Goal: Task Accomplishment & Management: Use online tool/utility

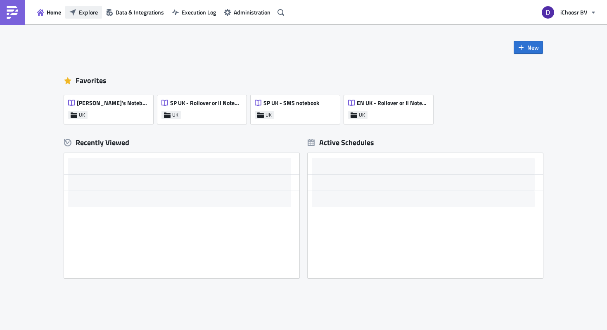
click at [91, 12] on span "Explore" at bounding box center [88, 12] width 19 height 9
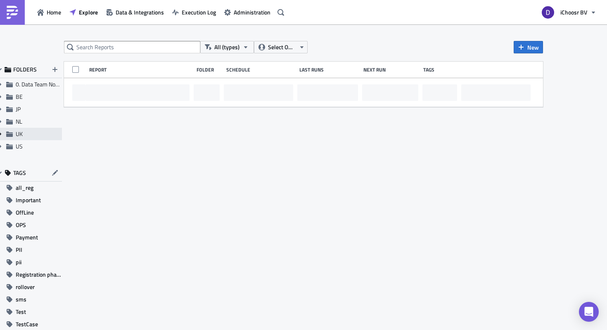
click at [0, 131] on icon "Expand group" at bounding box center [0, 134] width 7 height 7
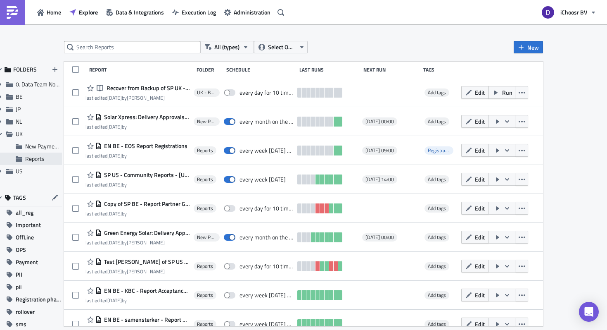
click at [28, 161] on span "Reports" at bounding box center [34, 158] width 19 height 9
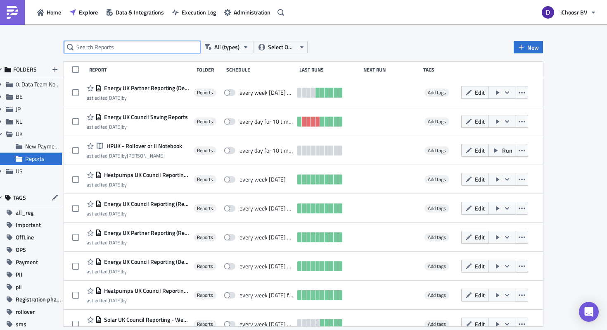
click at [97, 48] on input "text" at bounding box center [132, 47] width 136 height 12
type input "Solar"
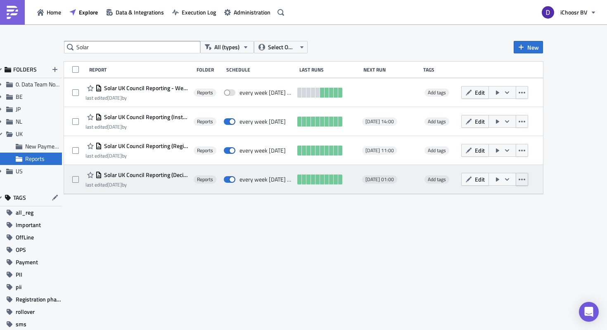
click at [519, 179] on icon "button" at bounding box center [522, 179] width 7 height 7
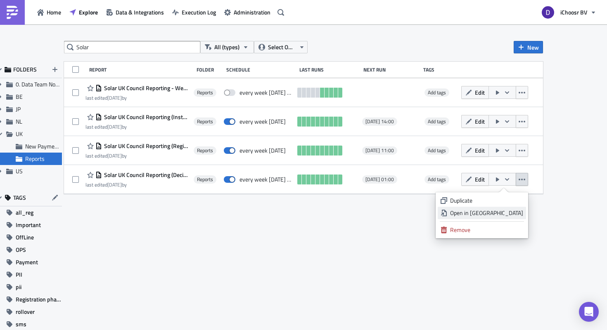
click at [489, 218] on link "Open in New Tab" at bounding box center [482, 212] width 88 height 12
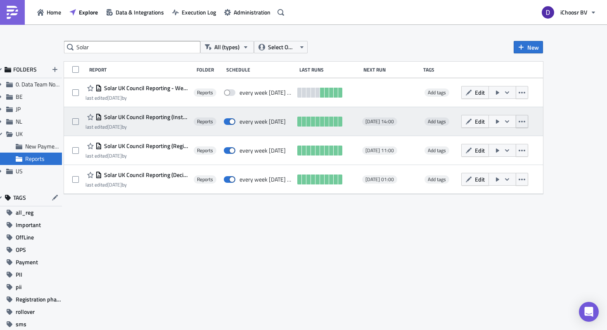
click at [527, 120] on button "button" at bounding box center [522, 121] width 12 height 13
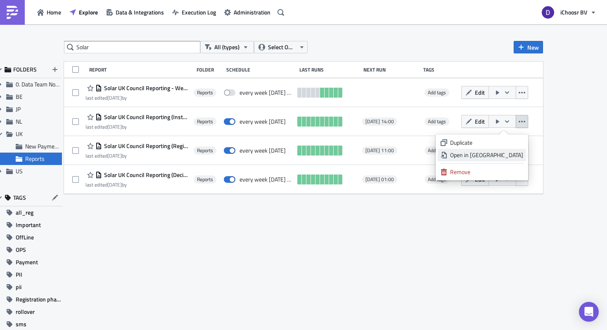
click at [479, 152] on div "Open in New Tab" at bounding box center [486, 155] width 73 height 8
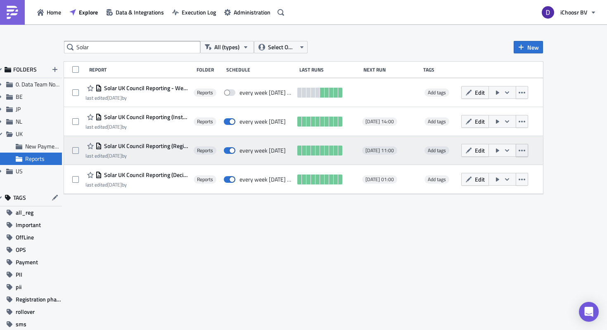
click at [524, 147] on icon "button" at bounding box center [522, 150] width 7 height 7
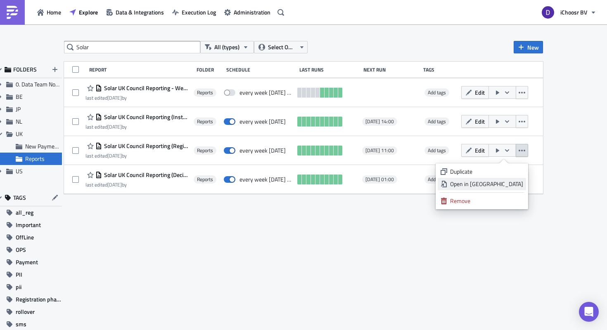
click at [480, 185] on div "Open in New Tab" at bounding box center [486, 184] width 73 height 8
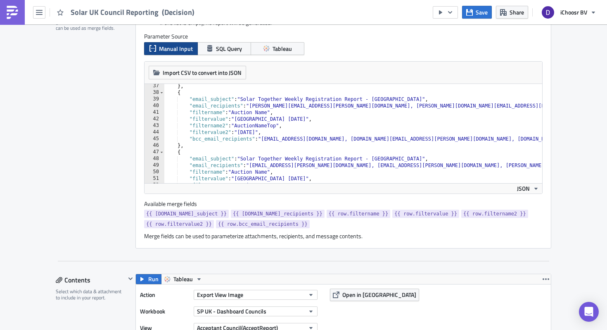
scroll to position [235, 0]
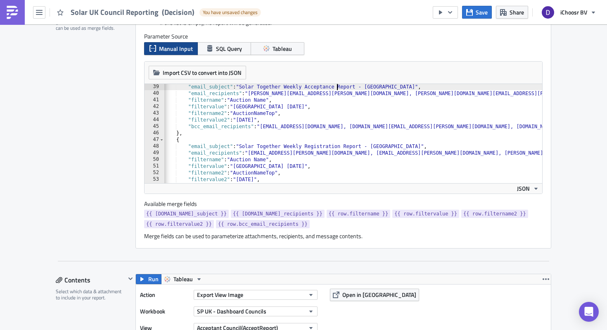
scroll to position [0, 1]
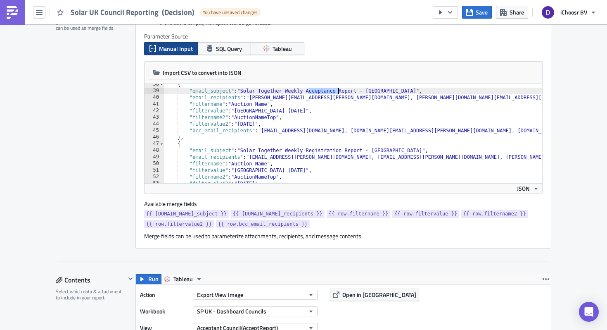
scroll to position [0, 0]
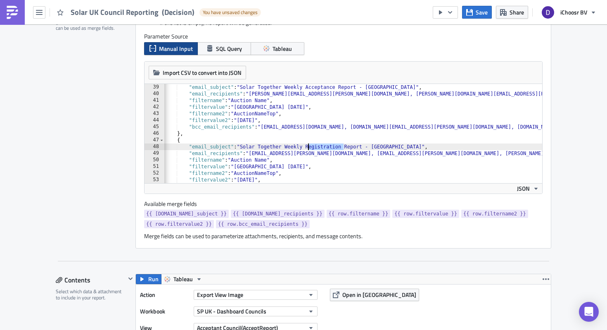
paste textarea "Acceptance"
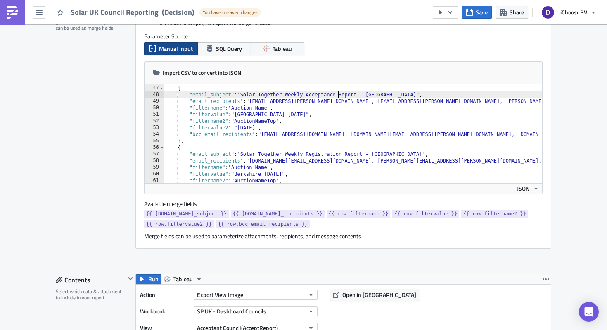
scroll to position [304, 0]
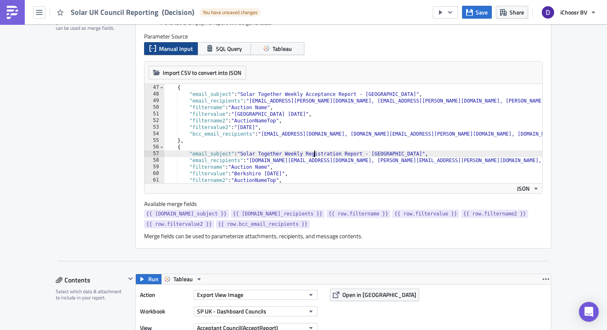
paste textarea "Acceptance"
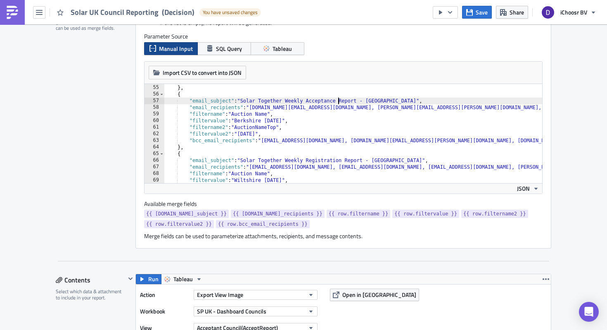
scroll to position [358, 0]
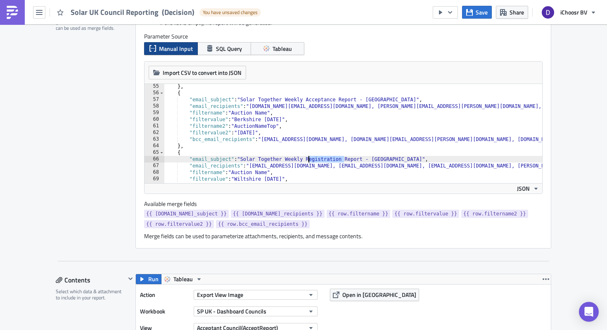
paste textarea "Acceptance"
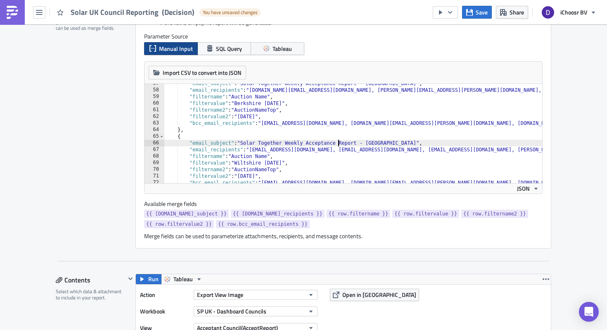
scroll to position [390, 0]
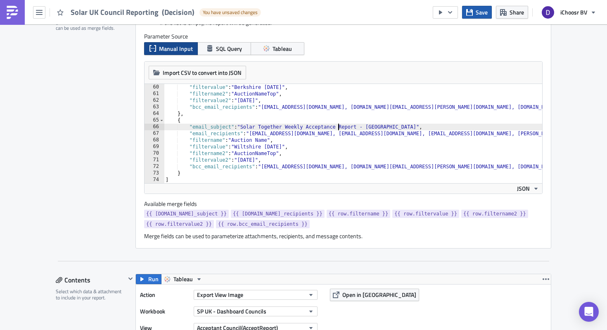
type textarea ""email_subject": "Solar Together Weekly Acceptance Report - Wiltshire","
click at [475, 12] on button "Save" at bounding box center [477, 12] width 30 height 13
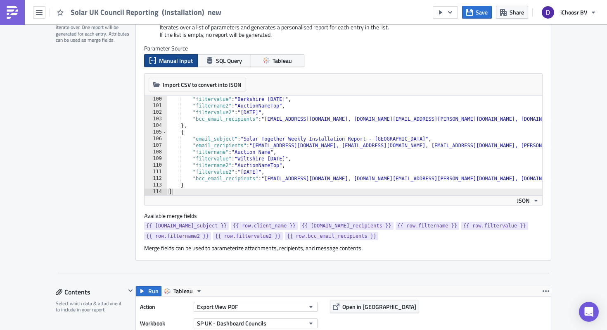
scroll to position [654, 0]
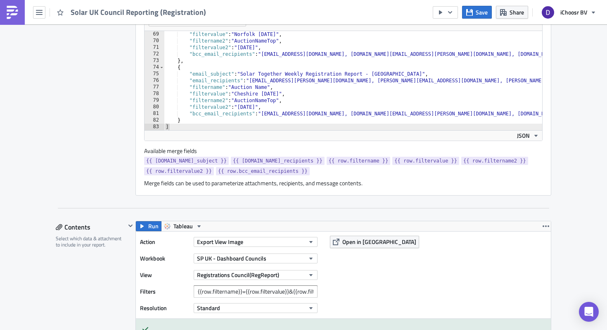
scroll to position [287, 0]
